Goal: Task Accomplishment & Management: Manage account settings

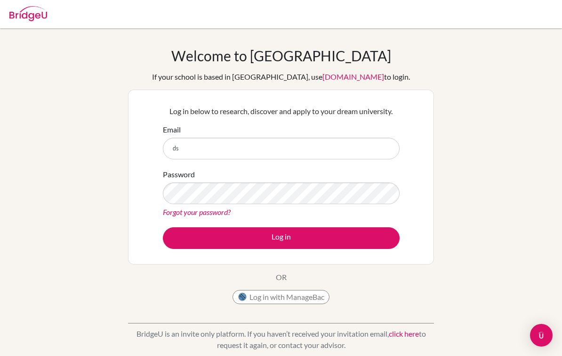
scroll to position [71, 0]
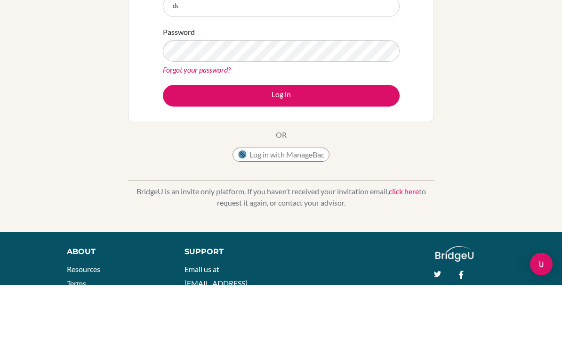
type input "d"
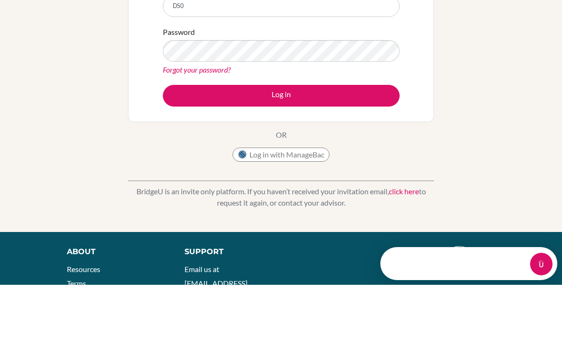
scroll to position [0, 0]
click at [49, 114] on div "Welcome to BridgeU If your school is based in China, use app.bridge-u.com.cn to…" at bounding box center [281, 130] width 562 height 308
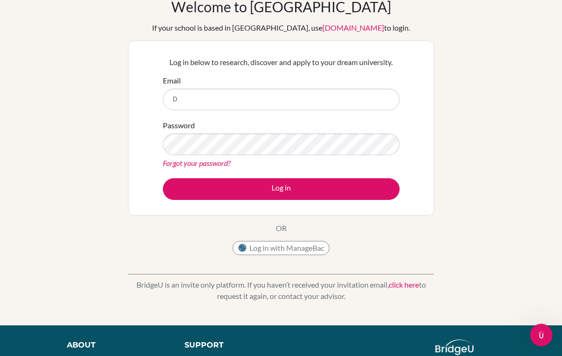
scroll to position [42, 0]
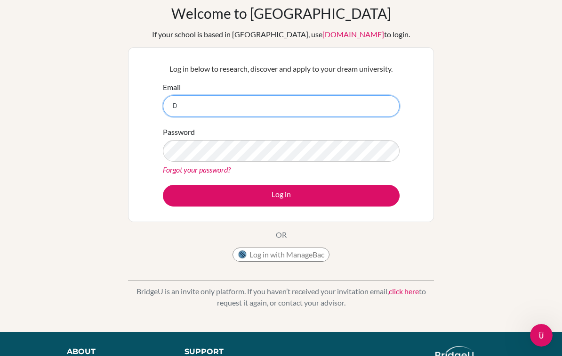
click at [191, 102] on input "D" at bounding box center [281, 106] width 237 height 22
click at [196, 107] on input "D" at bounding box center [281, 106] width 237 height 22
type input "[EMAIL_ADDRESS][PERSON_NAME][DOMAIN_NAME]"
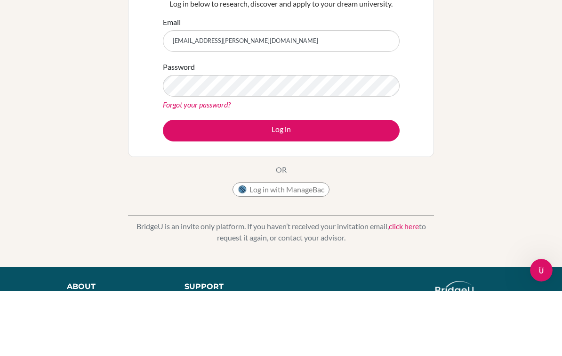
click at [187, 185] on button "Log in" at bounding box center [281, 196] width 237 height 22
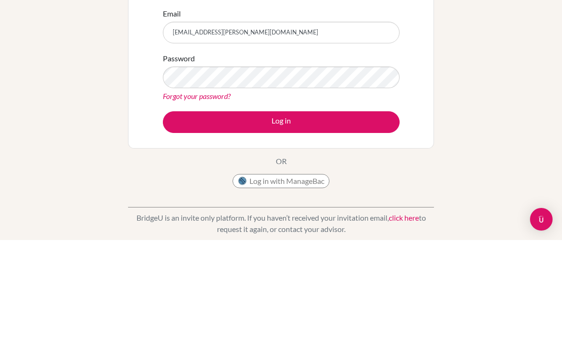
click at [189, 227] on button "Log in" at bounding box center [281, 238] width 237 height 22
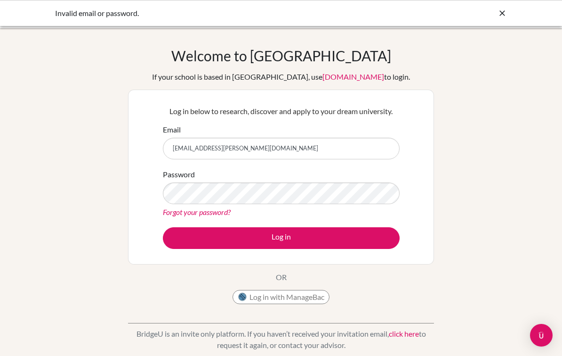
click at [193, 142] on input "DS003564@dwight.ae" at bounding box center [281, 148] width 237 height 22
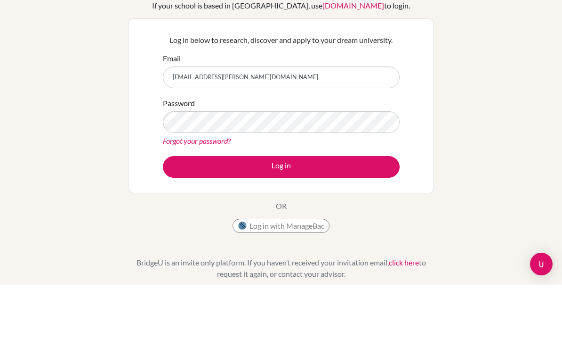
click at [194, 137] on input "DS003564@dwight.ae" at bounding box center [281, 148] width 237 height 22
type input "[EMAIL_ADDRESS][PERSON_NAME][DOMAIN_NAME]"
click at [281, 227] on button "Log in" at bounding box center [281, 238] width 237 height 22
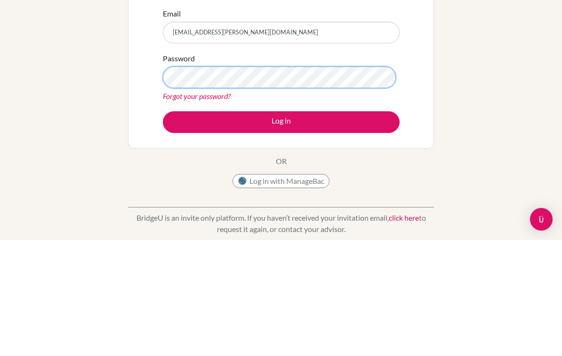
scroll to position [116, 0]
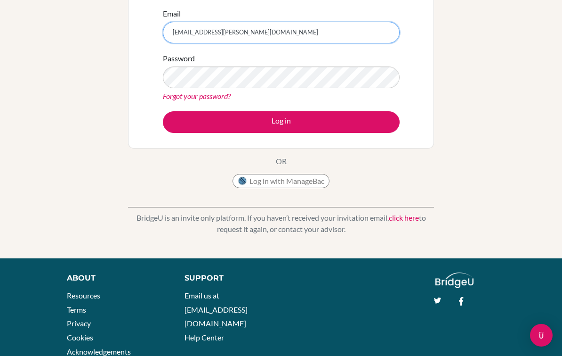
click at [203, 38] on input "[EMAIL_ADDRESS][PERSON_NAME][DOMAIN_NAME]" at bounding box center [281, 33] width 237 height 22
click at [191, 29] on input "[EMAIL_ADDRESS][PERSON_NAME][DOMAIN_NAME]" at bounding box center [281, 33] width 237 height 22
click at [184, 31] on input "[EMAIL_ADDRESS][PERSON_NAME][DOMAIN_NAME]" at bounding box center [281, 33] width 237 height 22
paste input "v"
type input "ds003564@dwight.aev"
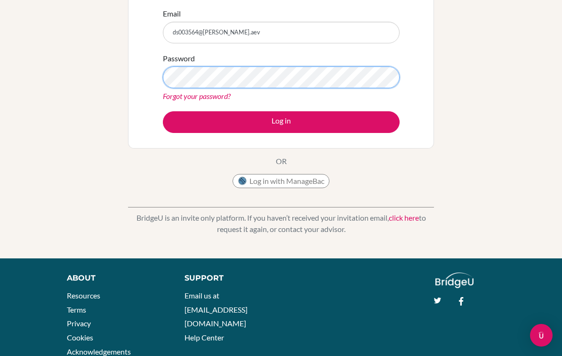
click at [281, 121] on button "Log in" at bounding box center [281, 122] width 237 height 22
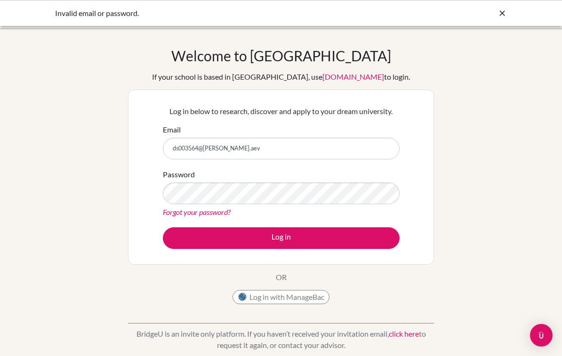
scroll to position [116, 0]
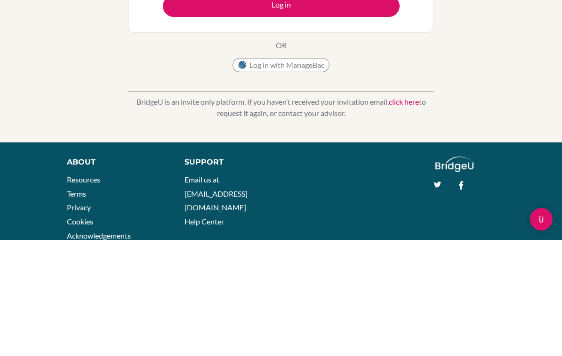
click at [281, 121] on button "Log in" at bounding box center [281, 122] width 237 height 22
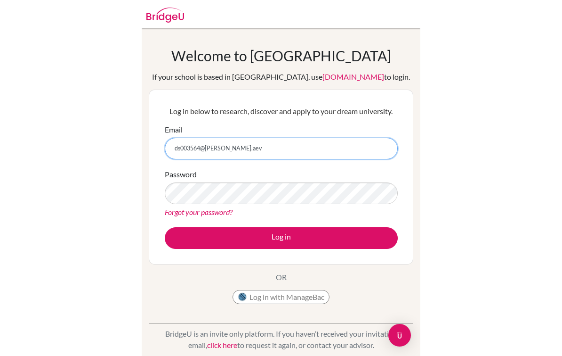
scroll to position [30, 0]
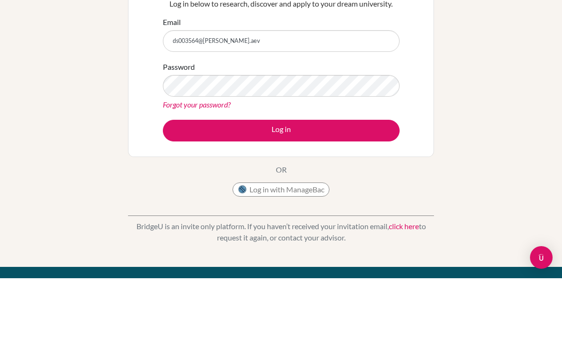
click at [189, 197] on button "Log in" at bounding box center [281, 208] width 237 height 22
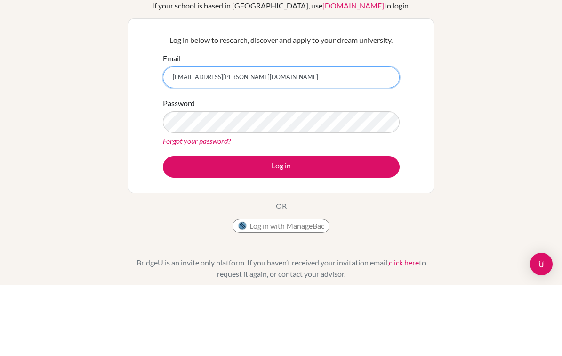
type input "[EMAIL_ADDRESS][PERSON_NAME][DOMAIN_NAME]"
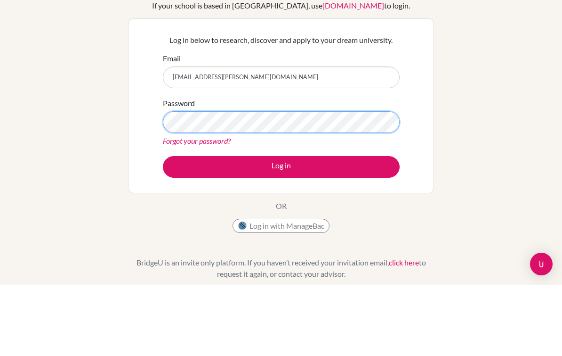
click at [281, 227] on button "Log in" at bounding box center [281, 238] width 237 height 22
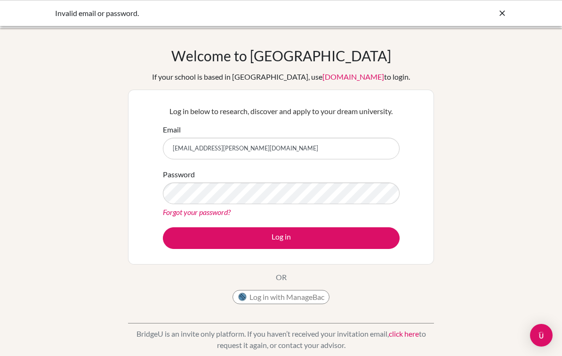
scroll to position [85, 0]
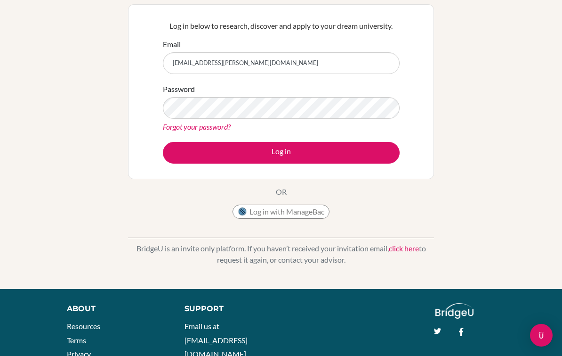
click at [181, 142] on button "Log in" at bounding box center [281, 153] width 237 height 22
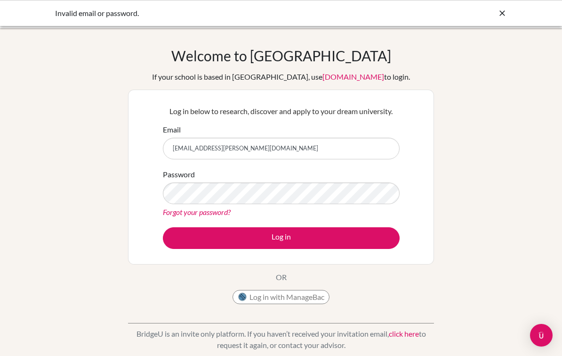
click at [501, 14] on icon at bounding box center [502, 12] width 9 height 9
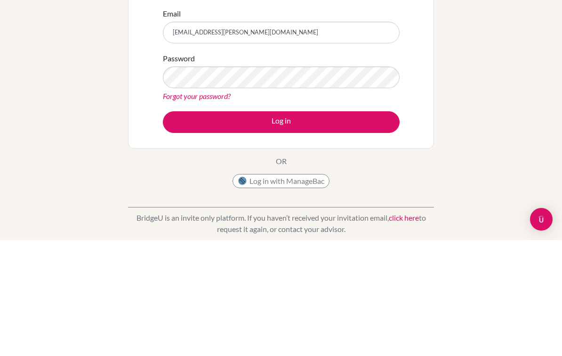
click at [505, 111] on div "Welcome to [GEOGRAPHIC_DATA] If your school is based in [GEOGRAPHIC_DATA], use …" at bounding box center [281, 201] width 562 height 308
